Goal: Find specific page/section

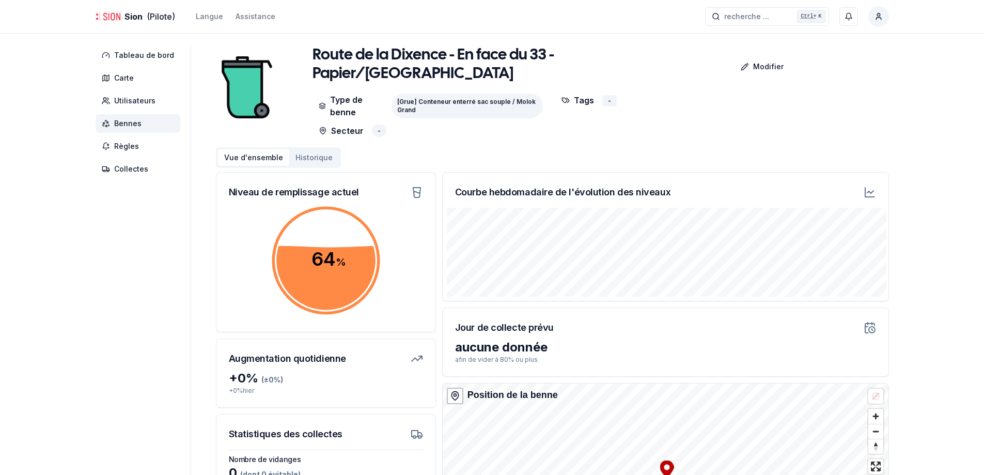
click at [347, 151] on div "Vue d'ensemble Historique" at bounding box center [552, 157] width 673 height 21
click at [321, 151] on button "Historique" at bounding box center [314, 157] width 50 height 17
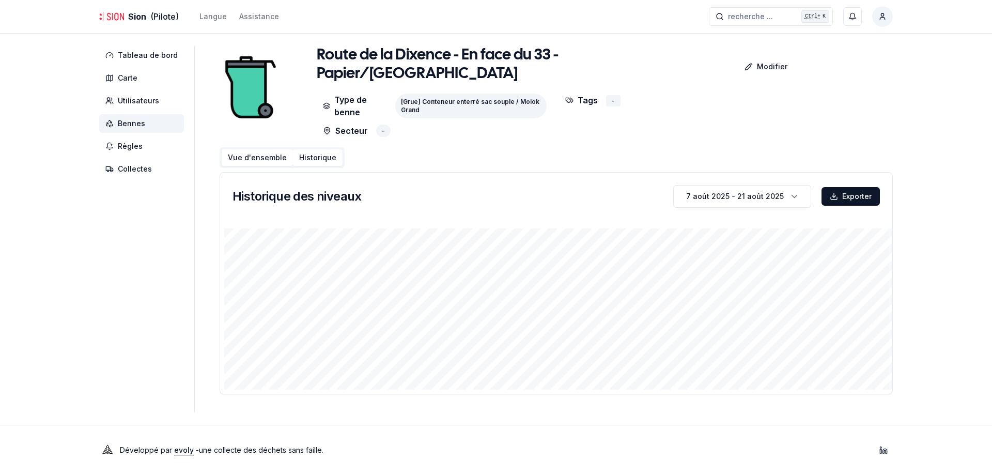
click at [250, 149] on button "Vue d'ensemble" at bounding box center [257, 157] width 71 height 17
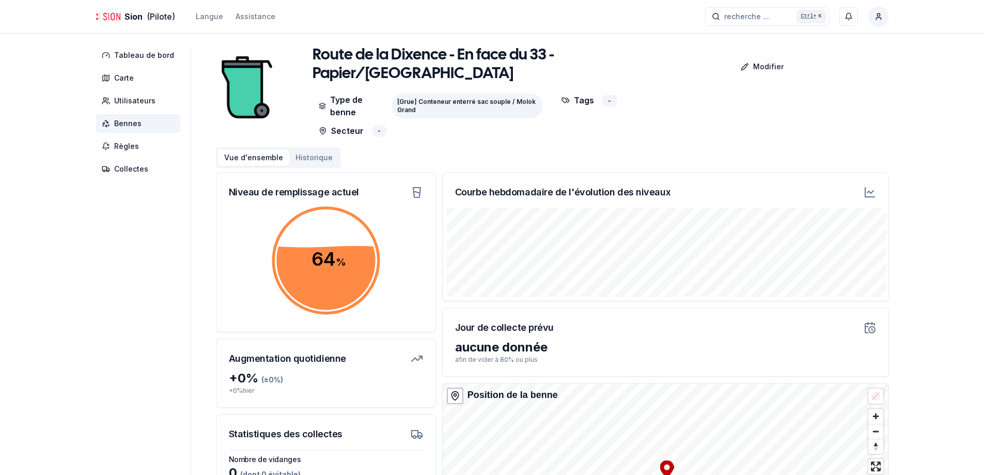
click at [130, 123] on span "Bennes" at bounding box center [127, 123] width 27 height 10
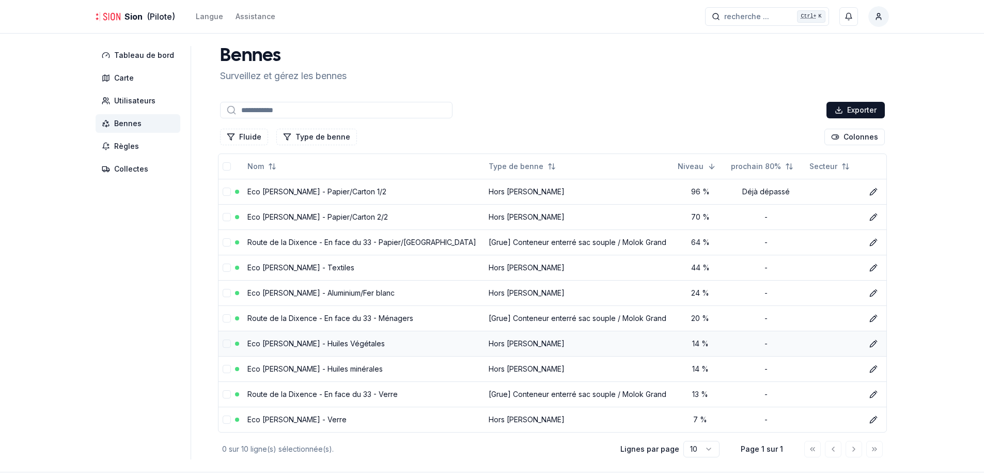
click at [361, 343] on link "Eco [PERSON_NAME] - Huiles Végétales" at bounding box center [315, 343] width 137 height 9
click at [372, 370] on link "Eco [PERSON_NAME] - Huiles minérales" at bounding box center [314, 368] width 135 height 9
